Goal: Book appointment/travel/reservation

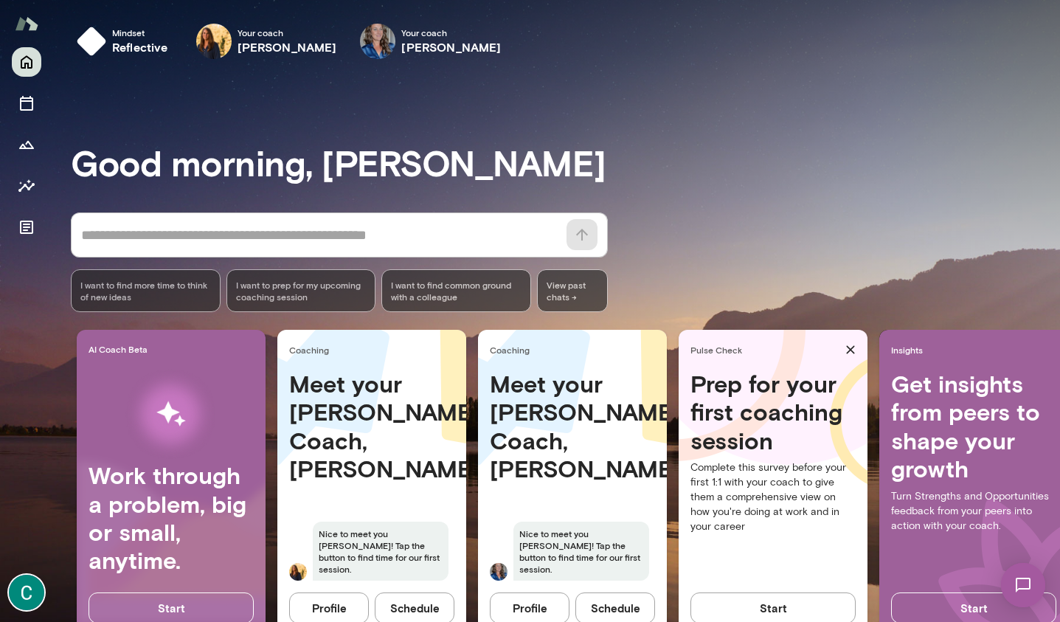
scroll to position [9, 0]
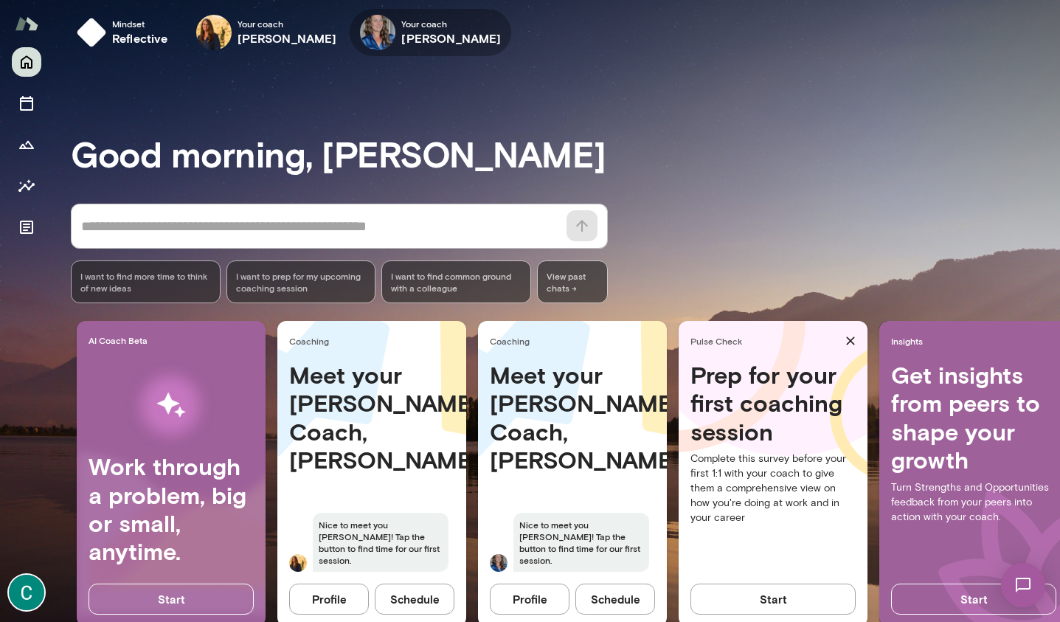
click at [412, 18] on span "Your coach" at bounding box center [451, 24] width 100 height 12
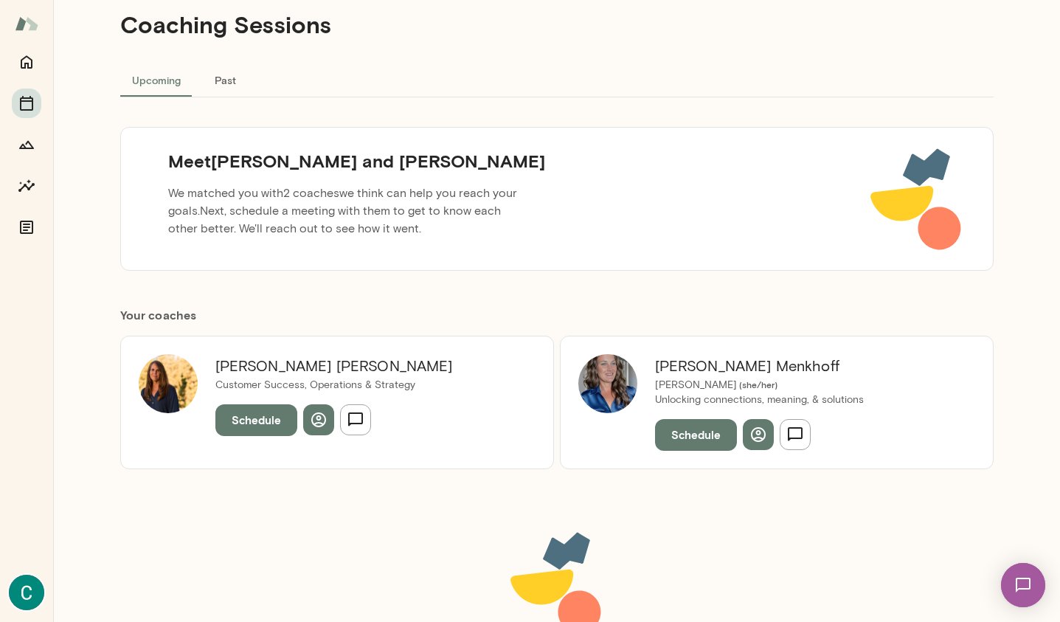
scroll to position [41, 0]
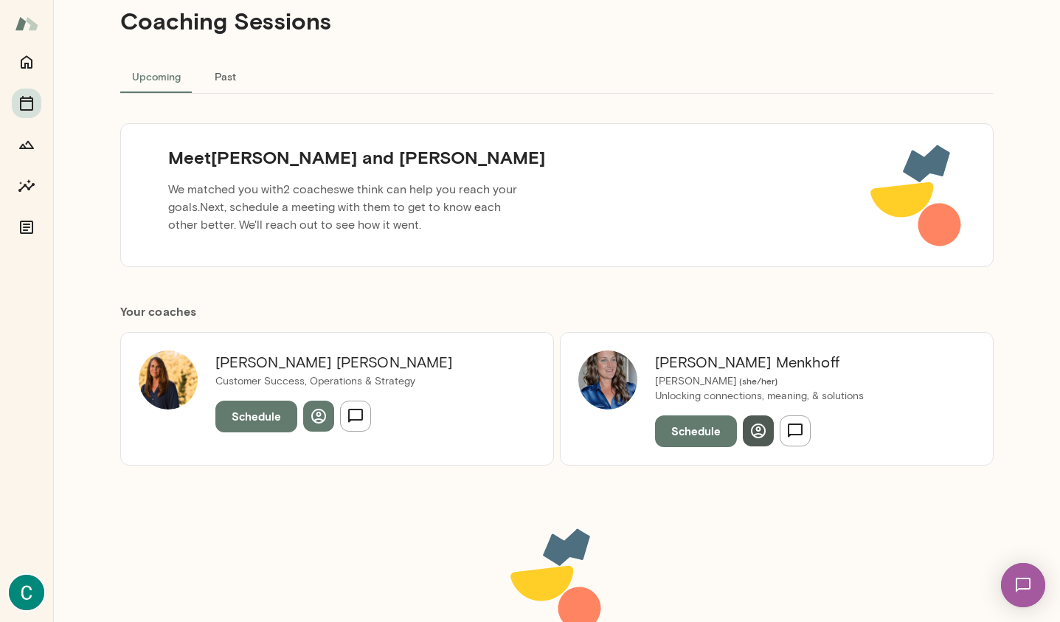
click at [762, 431] on icon "button" at bounding box center [759, 431] width 18 height 18
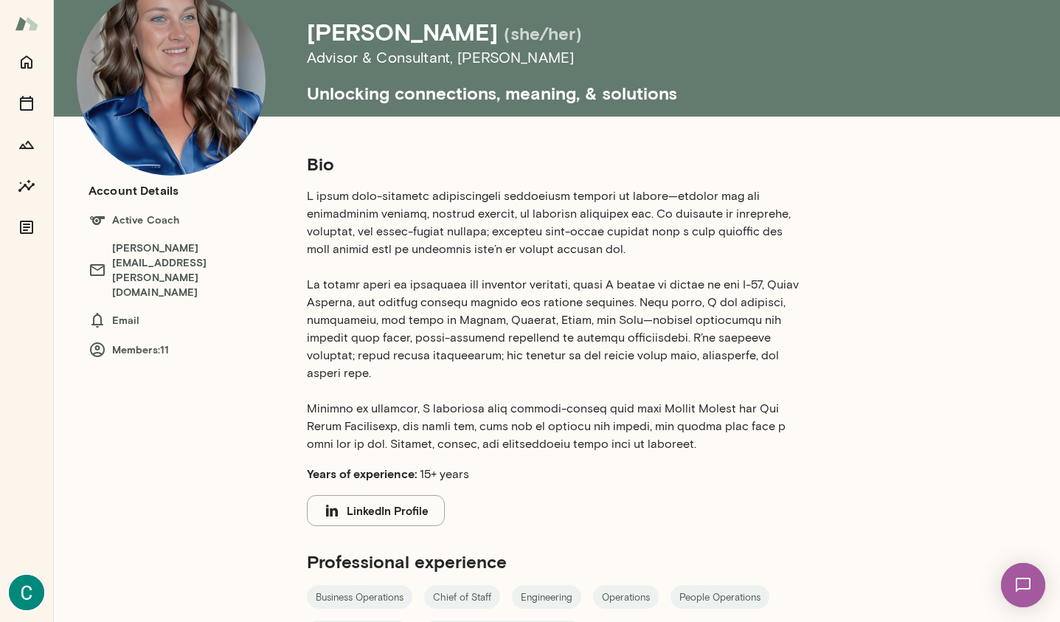
scroll to position [80, 0]
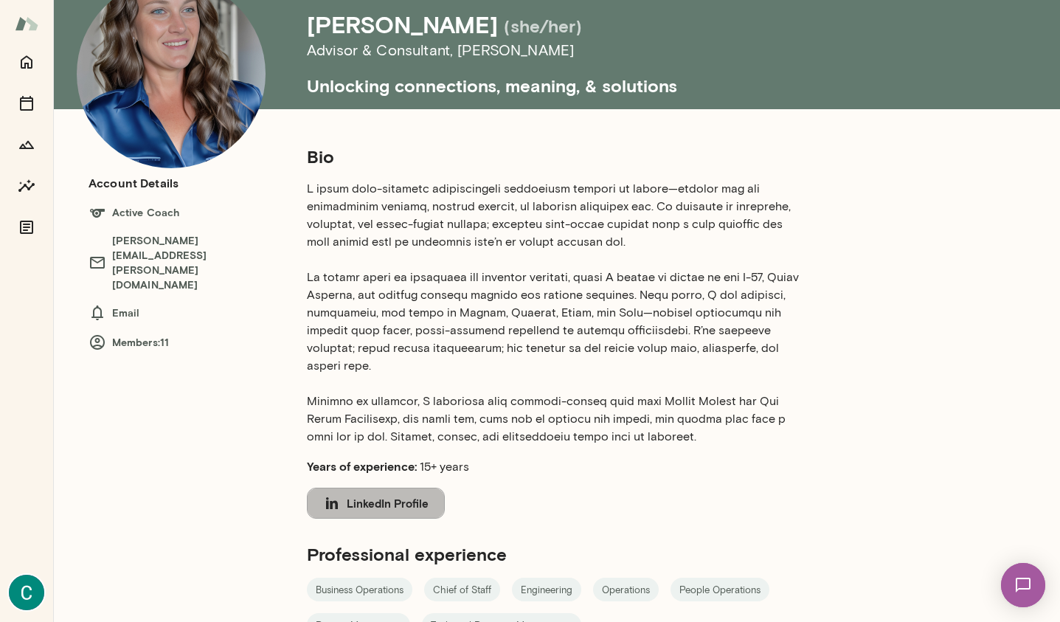
click at [382, 492] on button "LinkedIn Profile" at bounding box center [376, 503] width 138 height 31
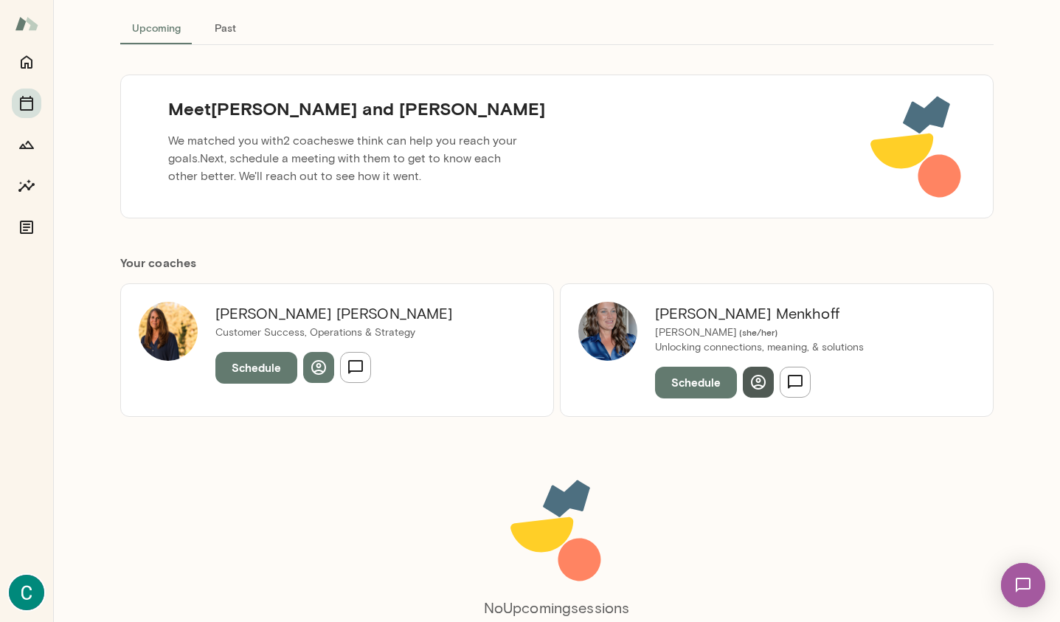
scroll to position [111, 0]
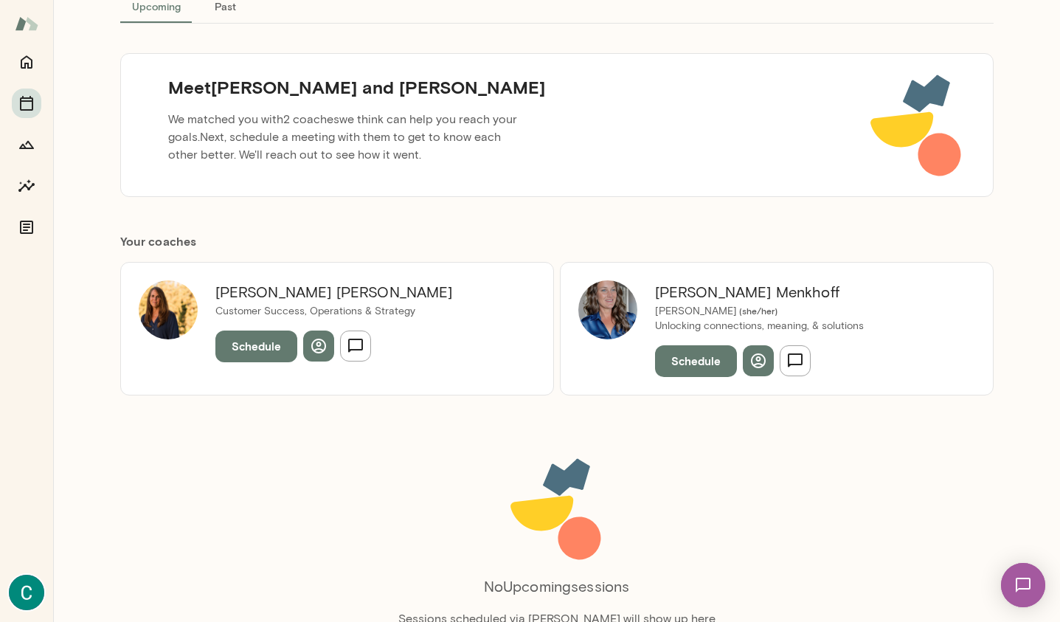
click at [668, 351] on button "Schedule" at bounding box center [696, 360] width 82 height 31
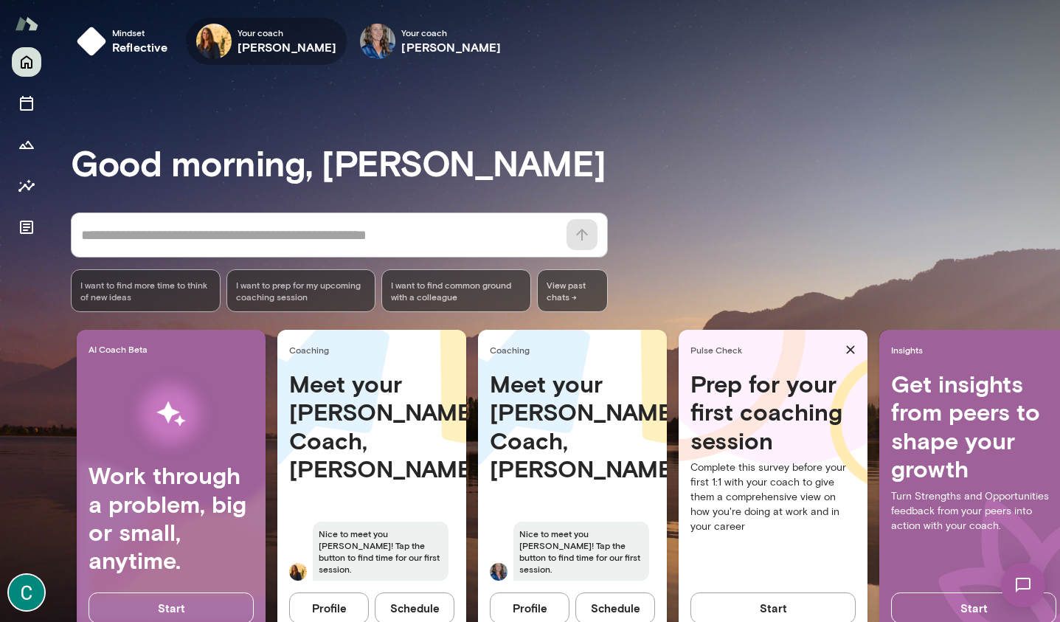
click at [246, 40] on h6 "[PERSON_NAME]" at bounding box center [288, 47] width 100 height 18
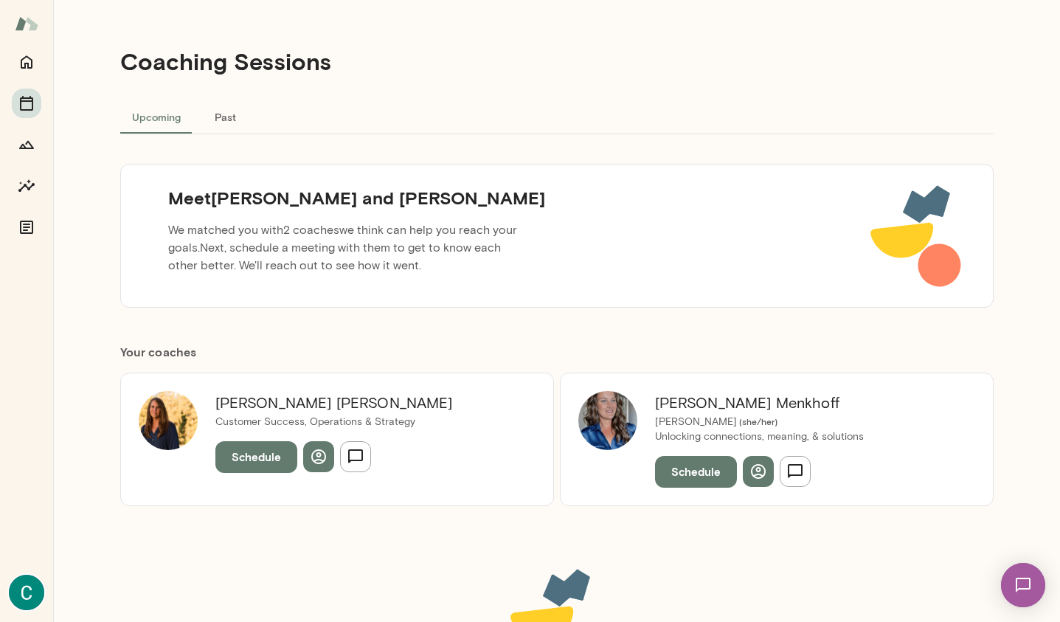
click at [233, 458] on button "Schedule" at bounding box center [256, 456] width 82 height 31
